Goal: Information Seeking & Learning: Learn about a topic

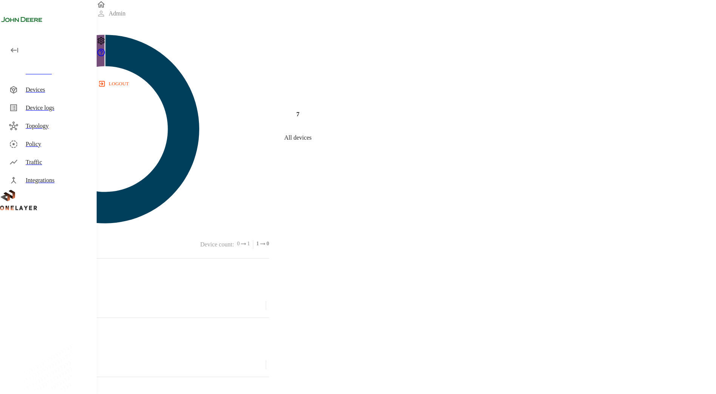
scroll to position [230, 490]
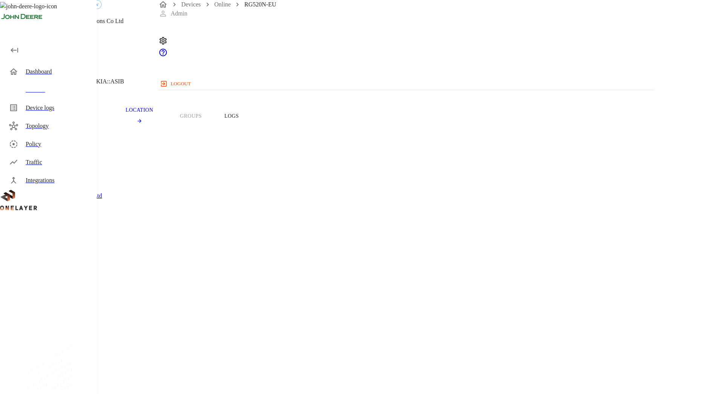
click at [83, 14] on h1 "RG520N-EU" at bounding box center [58, 7] width 49 height 14
copy h1 "RG520N"
click at [35, 92] on div "Devices" at bounding box center [58, 89] width 65 height 9
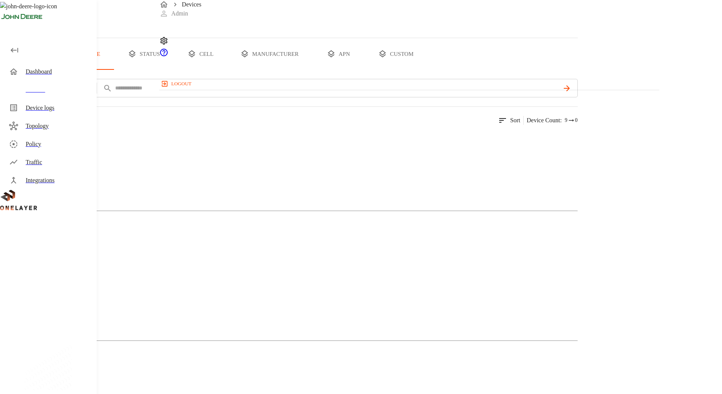
click at [40, 264] on img at bounding box center [27, 268] width 25 height 9
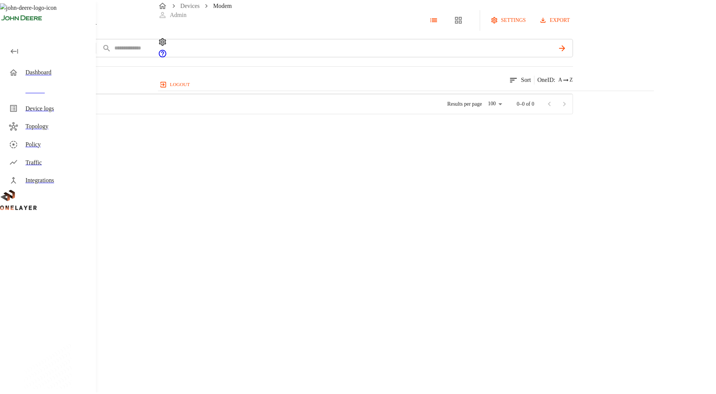
scroll to position [230, 494]
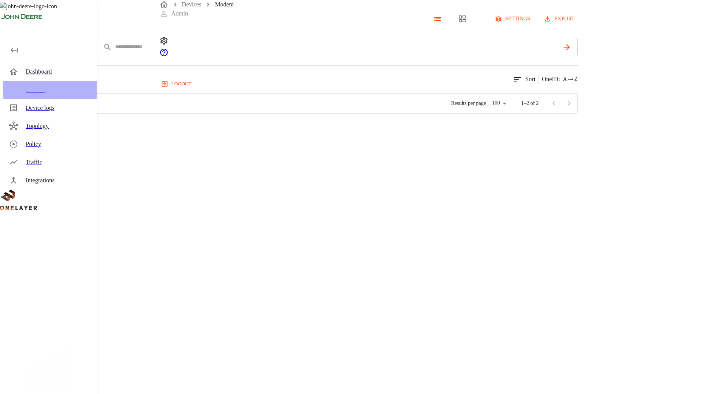
click at [14, 86] on icon at bounding box center [13, 90] width 7 height 8
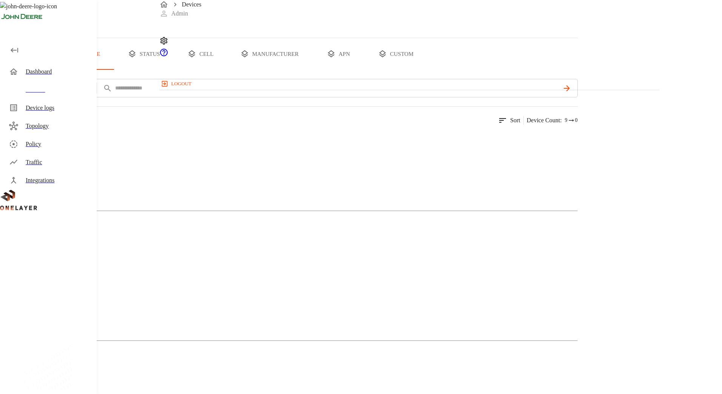
click at [59, 70] on button "all devices" at bounding box center [29, 54] width 59 height 32
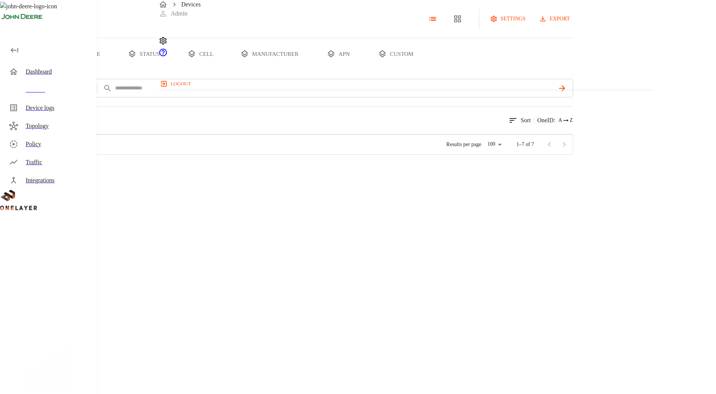
scroll to position [230, 489]
click at [117, 245] on p "RG520N-EU" at bounding box center [103, 241] width 28 height 8
click at [117, 236] on p "#2d382927" at bounding box center [103, 233] width 28 height 8
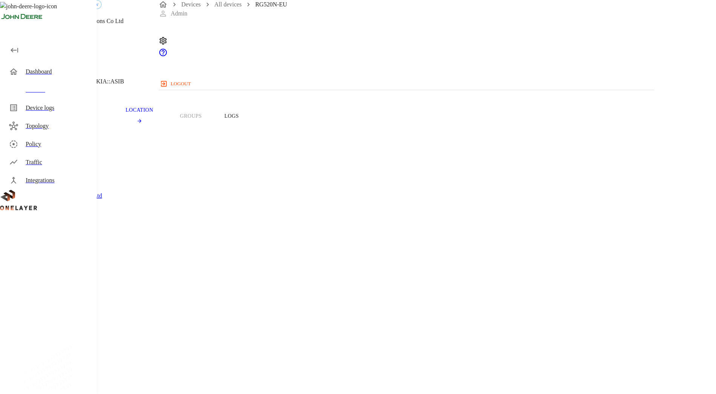
click at [394, 162] on div "LX90088-Lenkleitung_VoMo_6R" at bounding box center [426, 167] width 73 height 11
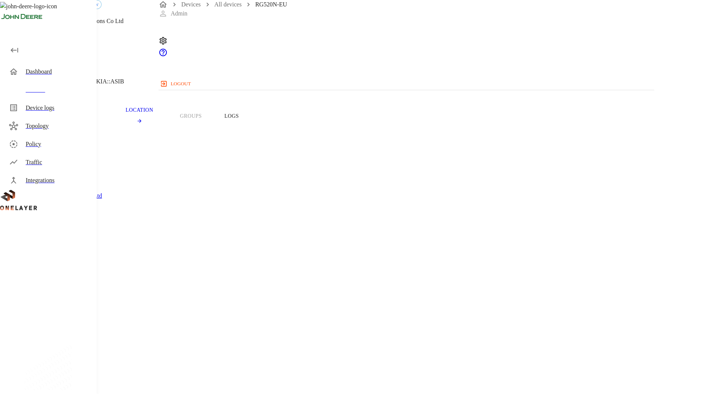
copy div "LX90088"
copy span "LX90088"
click at [28, 96] on div "Devices" at bounding box center [50, 90] width 94 height 18
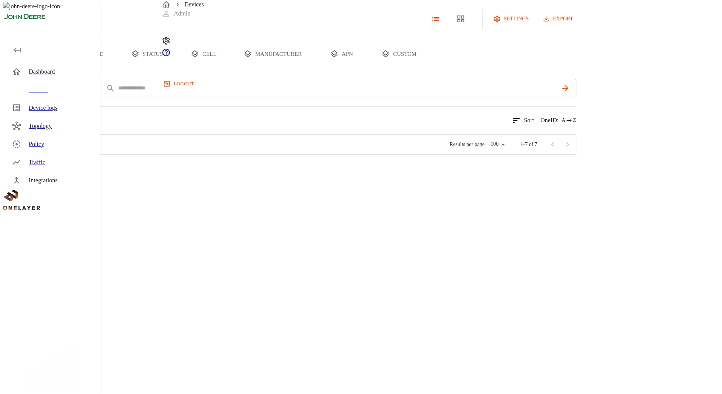
scroll to position [230, 489]
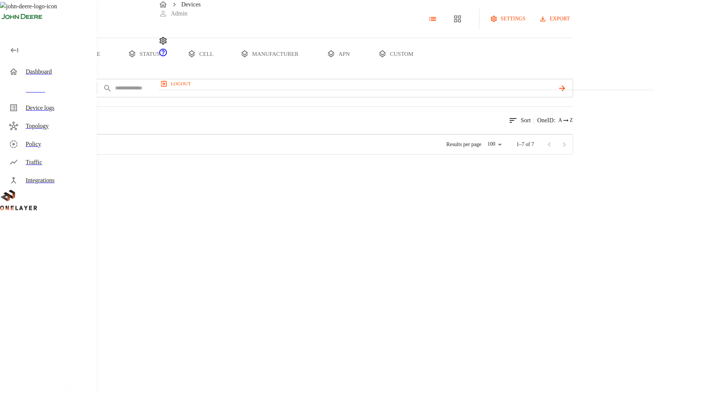
click at [172, 70] on button "status" at bounding box center [144, 54] width 57 height 32
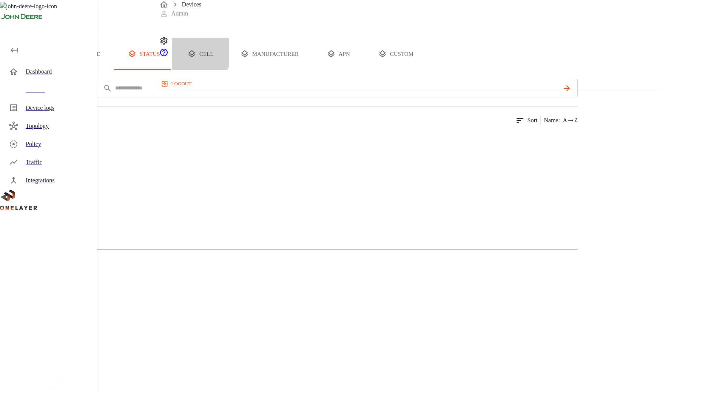
click at [229, 70] on button "cell" at bounding box center [200, 54] width 57 height 32
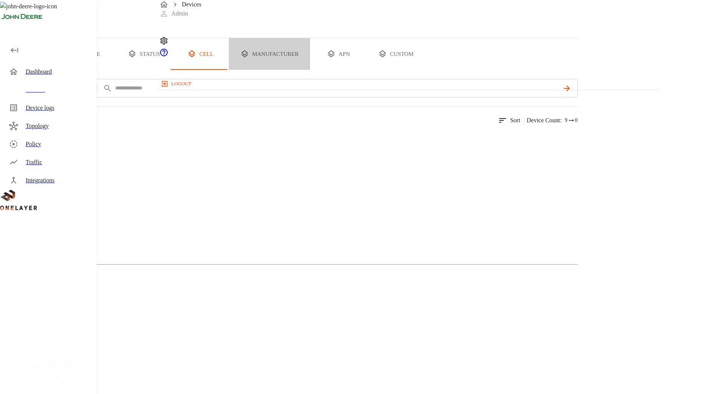
click at [310, 70] on button "manufacturer" at bounding box center [269, 54] width 81 height 32
click at [229, 70] on button "cell" at bounding box center [200, 54] width 57 height 32
click at [310, 70] on button "manufacturer" at bounding box center [269, 54] width 81 height 32
click at [315, 279] on div "Quectel Wireless Solutions Co Ltd" at bounding box center [289, 298] width 578 height 38
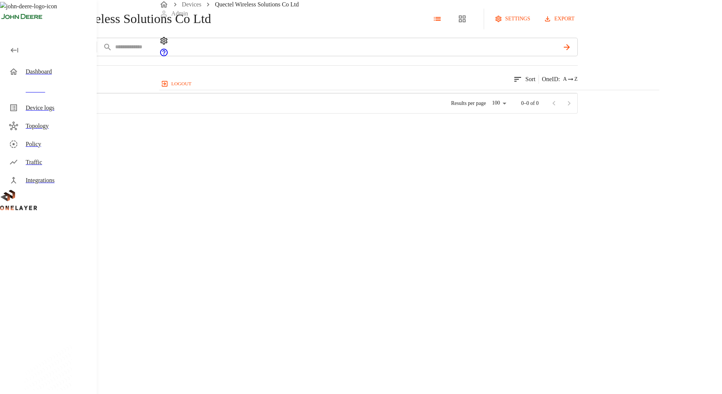
scroll to position [230, 494]
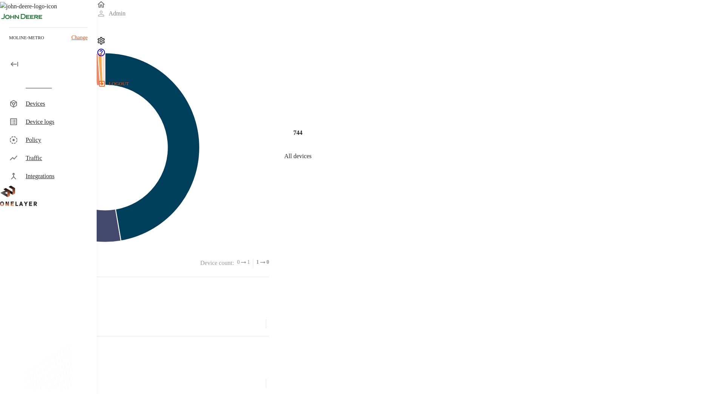
scroll to position [126, 0]
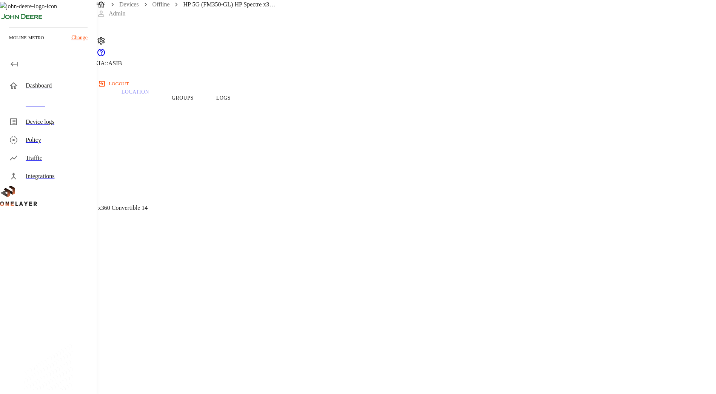
scroll to position [30, 0]
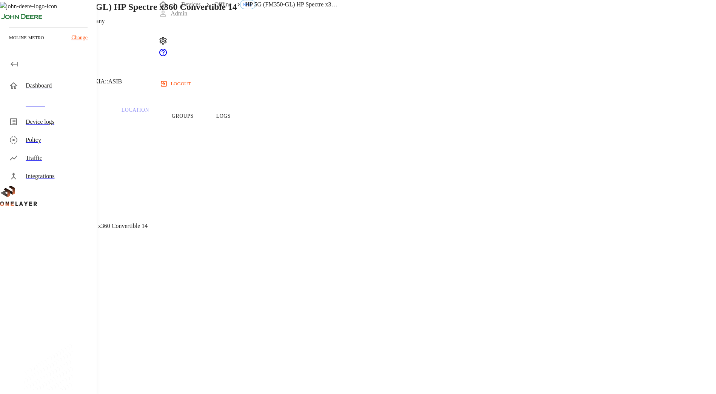
click at [31, 97] on div "Devices" at bounding box center [50, 104] width 94 height 18
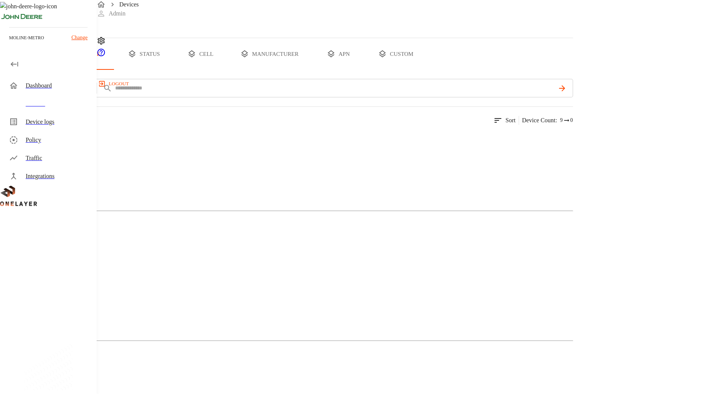
scroll to position [55, 0]
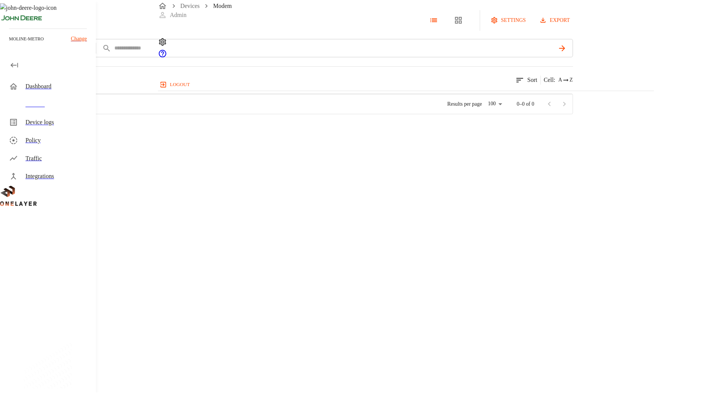
scroll to position [230, 494]
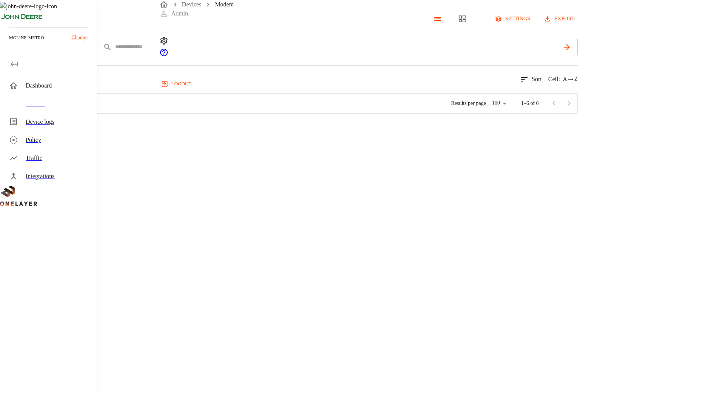
click at [201, 142] on div "CBRS CB410L #fc6c43ca" at bounding box center [143, 127] width 115 height 27
click at [277, 0] on div "Devices Modem Admin logout" at bounding box center [409, 45] width 500 height 90
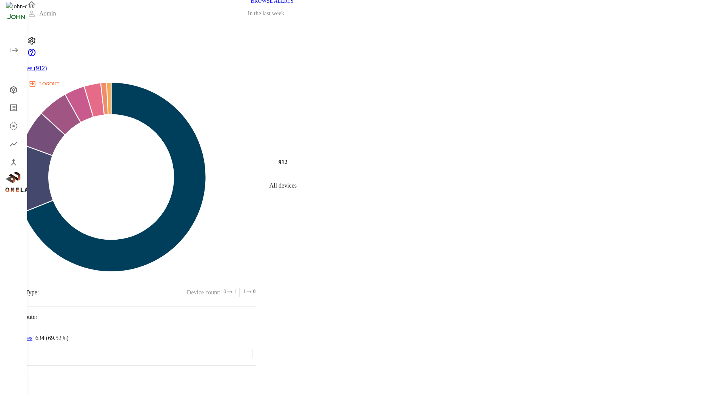
scroll to position [230, 518]
click at [23, 65] on div "Dashboard" at bounding box center [15, 71] width 24 height 15
click at [11, 95] on div "Devices" at bounding box center [15, 89] width 24 height 15
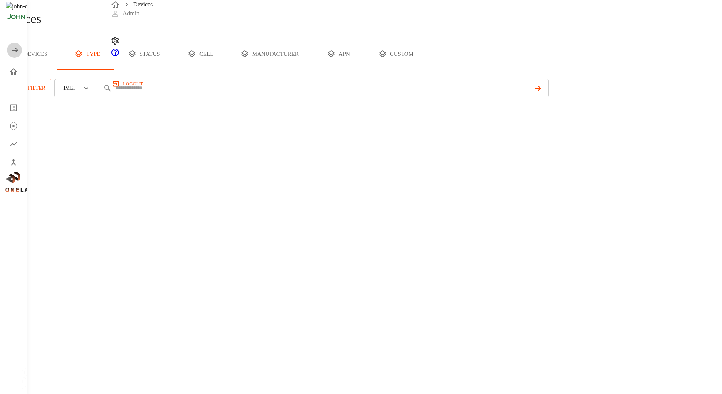
drag, startPoint x: 18, startPoint y: 49, endPoint x: 23, endPoint y: 49, distance: 4.2
click at [18, 49] on icon "open drawer" at bounding box center [14, 50] width 9 height 9
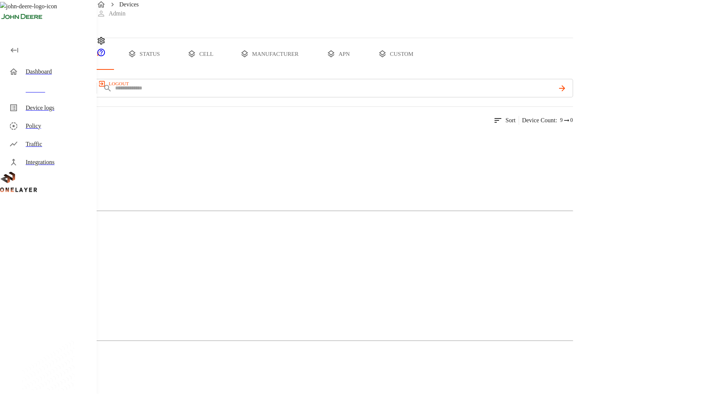
scroll to position [55, 0]
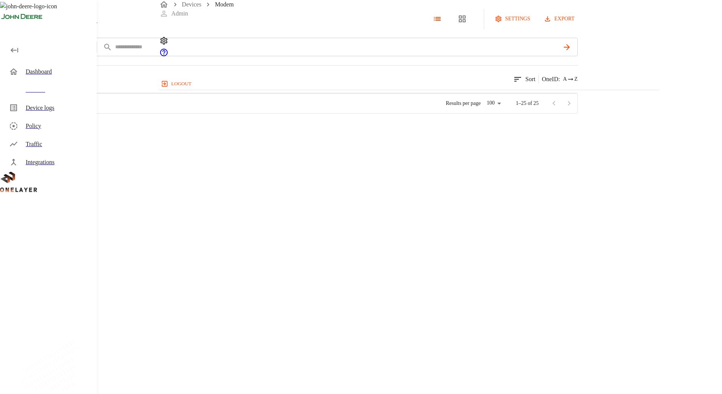
scroll to position [464, 0]
